Goal: Check status: Check status

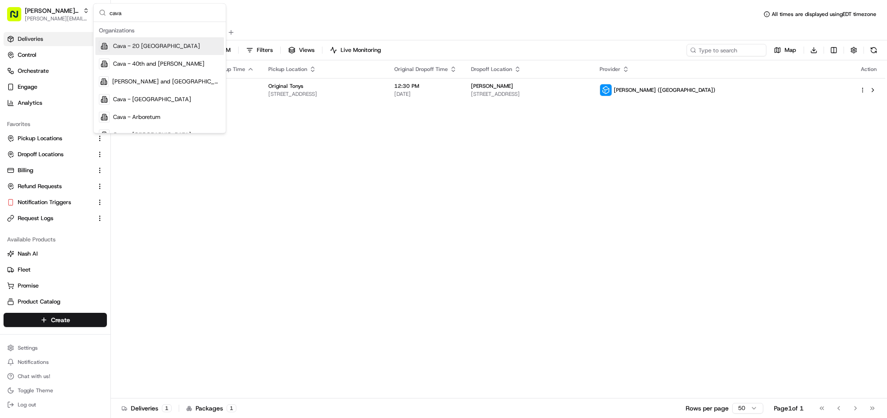
type input "cava"
